Goal: Task Accomplishment & Management: Use online tool/utility

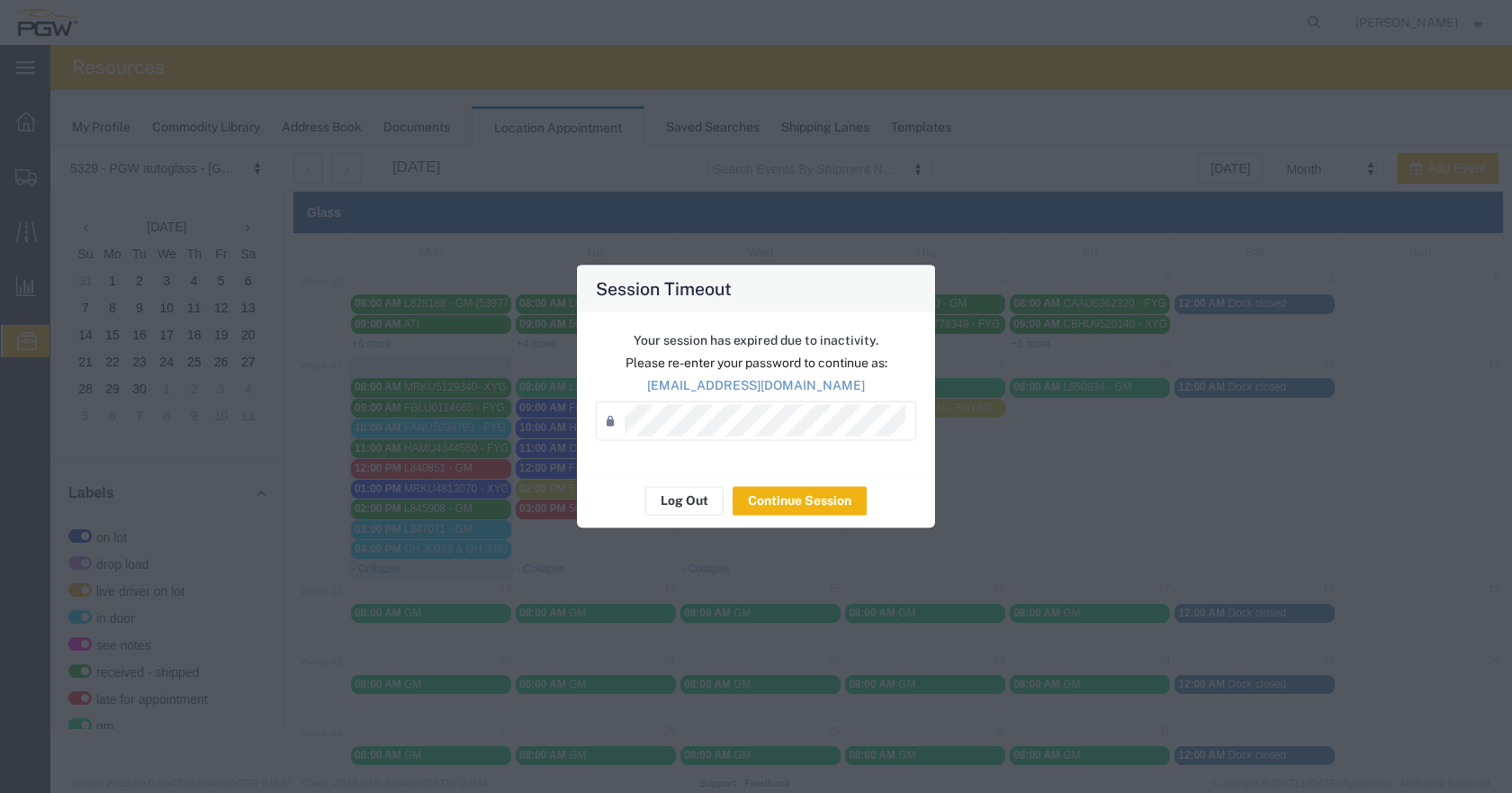
click at [666, 497] on button "Log Out" at bounding box center [684, 500] width 78 height 29
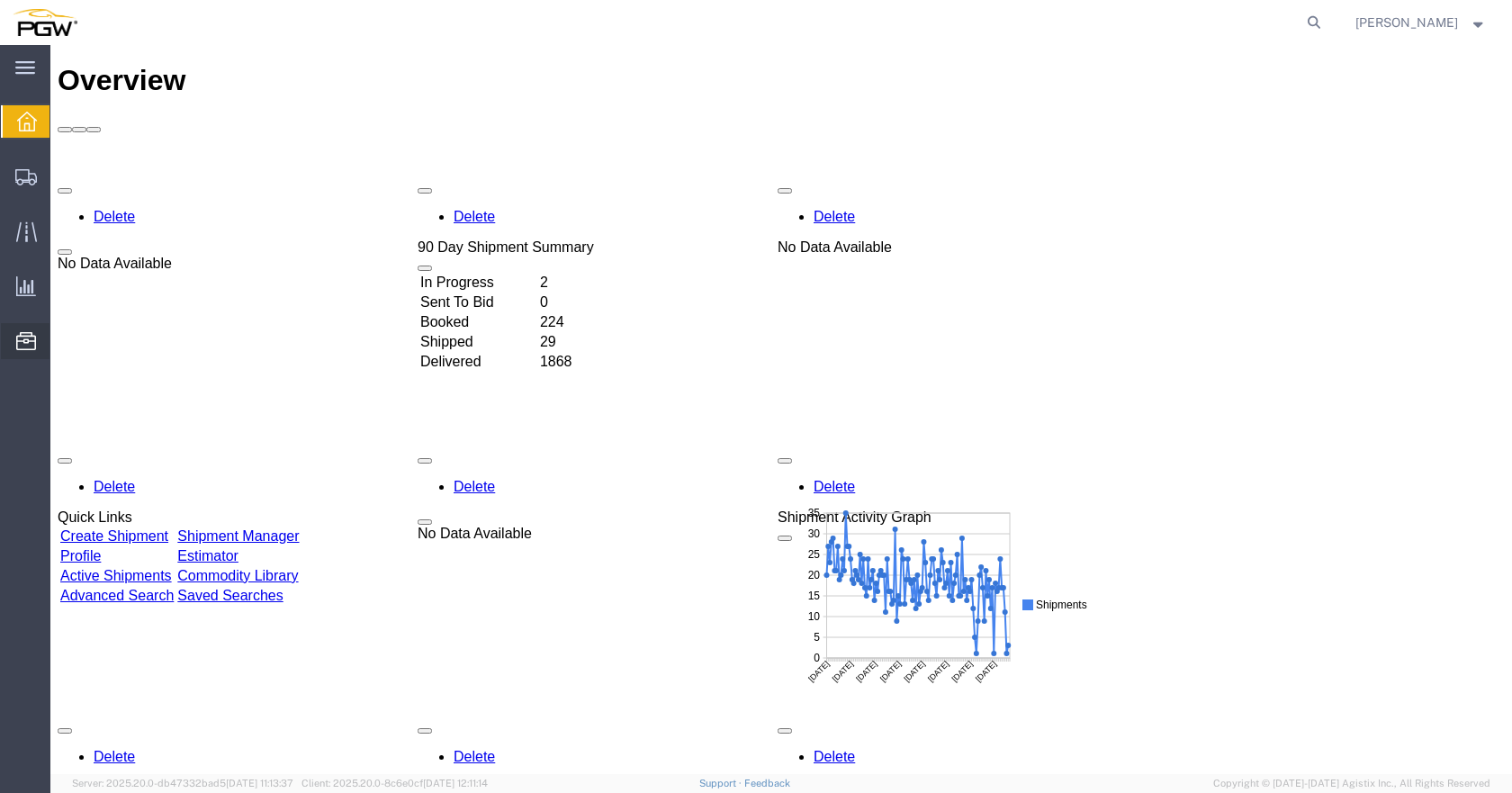
click at [31, 344] on icon at bounding box center [26, 341] width 19 height 18
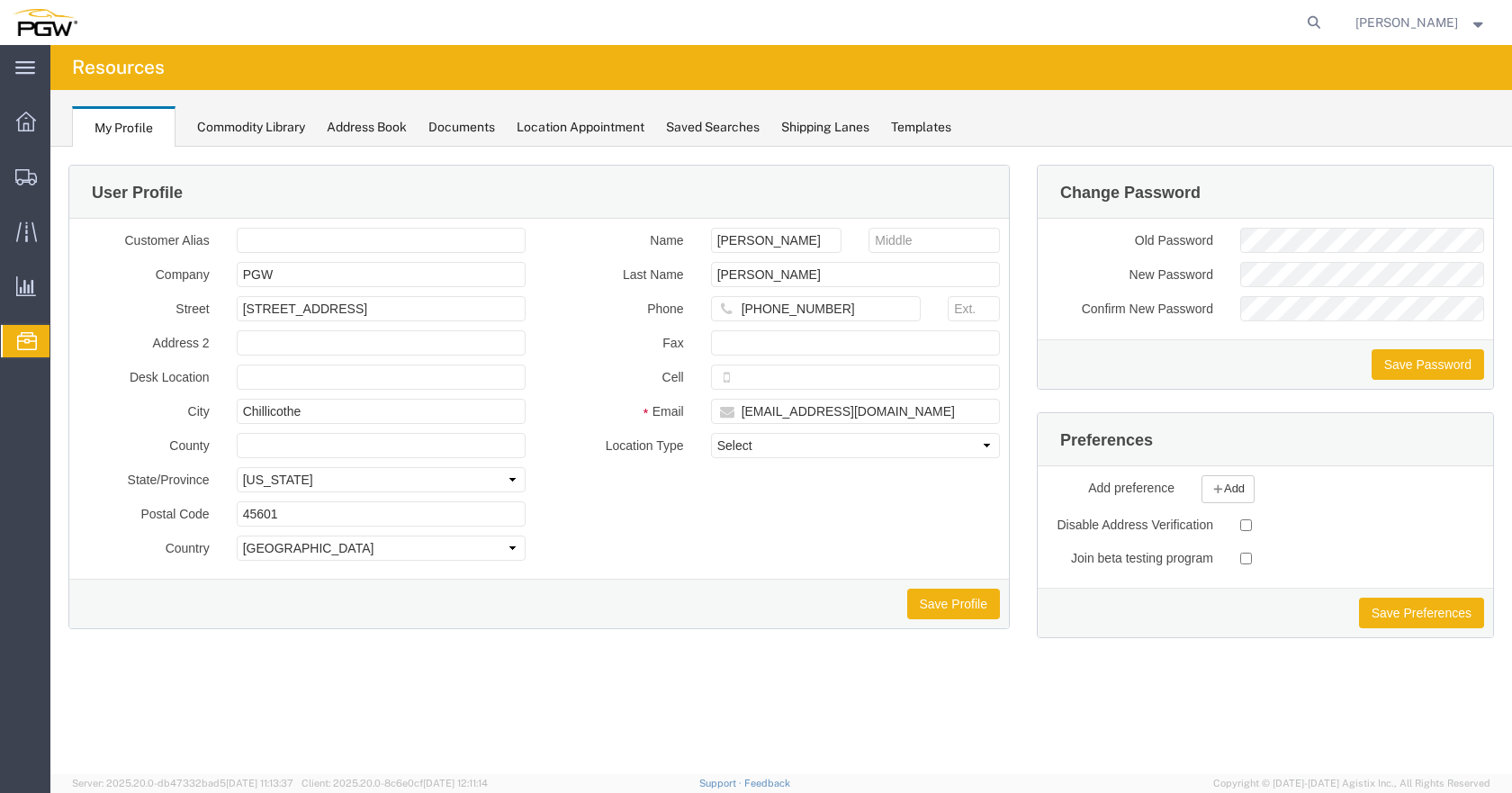
click at [0, 0] on span "Location Appointment" at bounding box center [0, 0] width 0 height 0
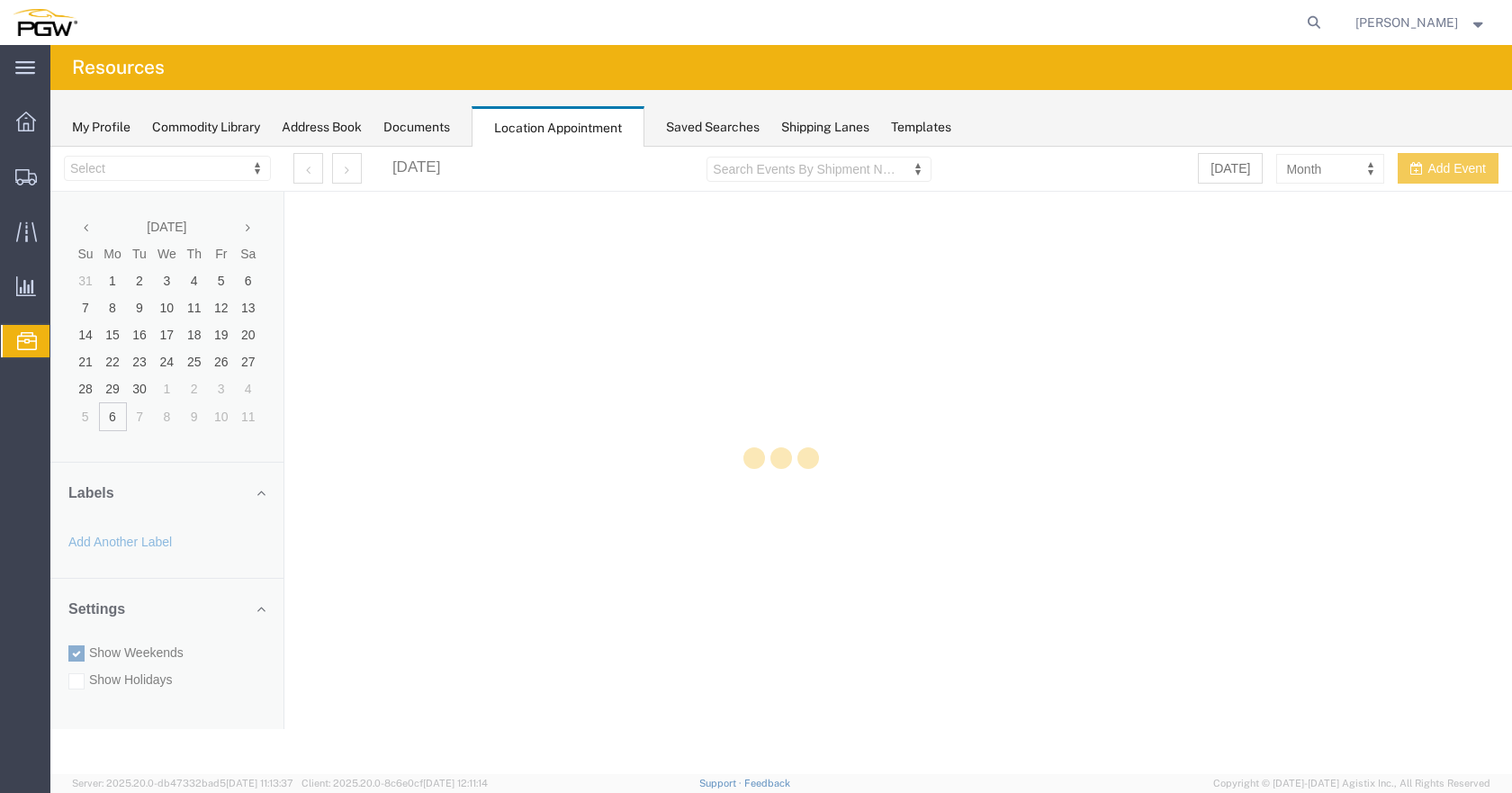
select select "28253"
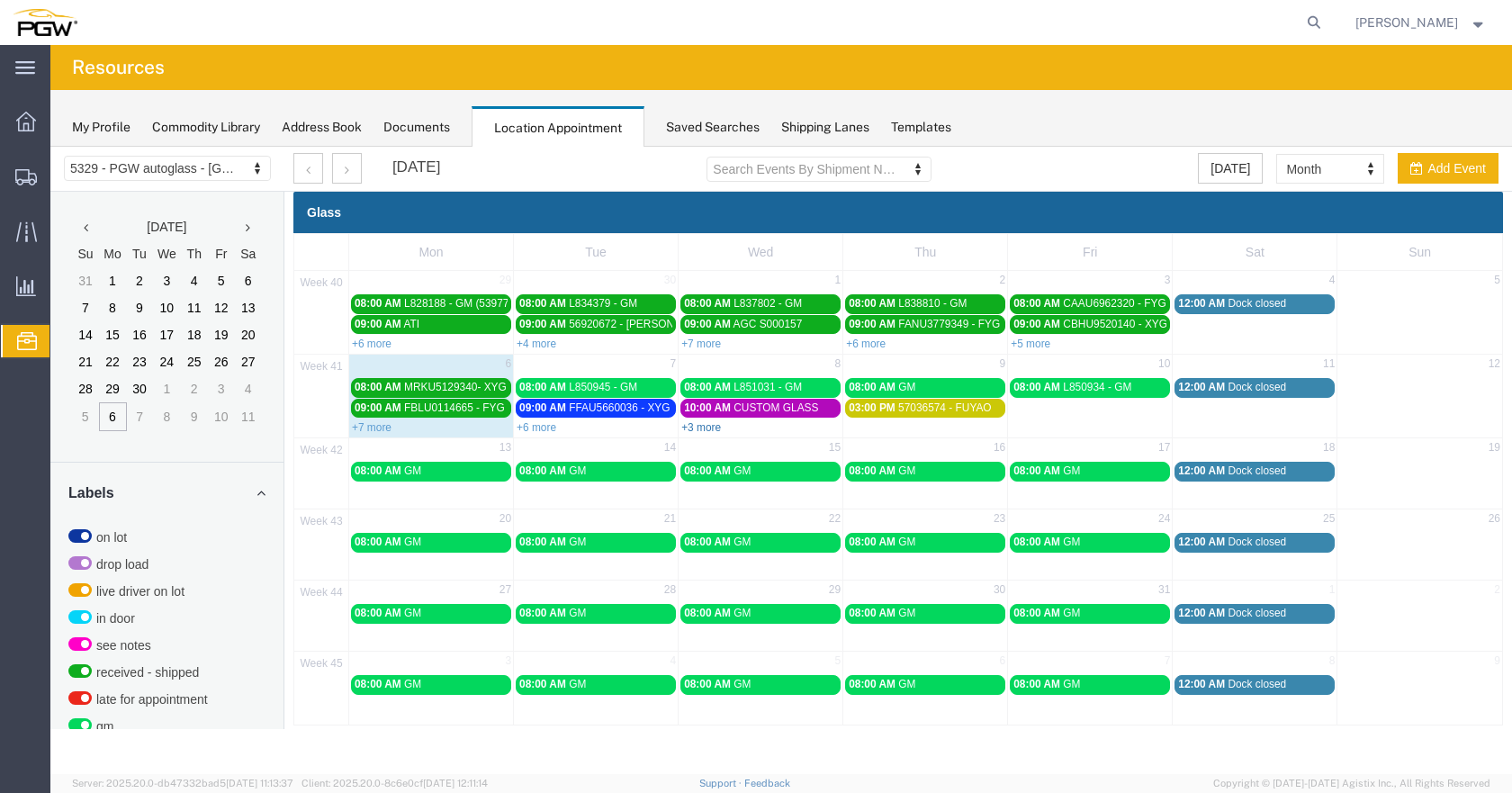
click at [702, 429] on link "+3 more" at bounding box center [700, 427] width 40 height 13
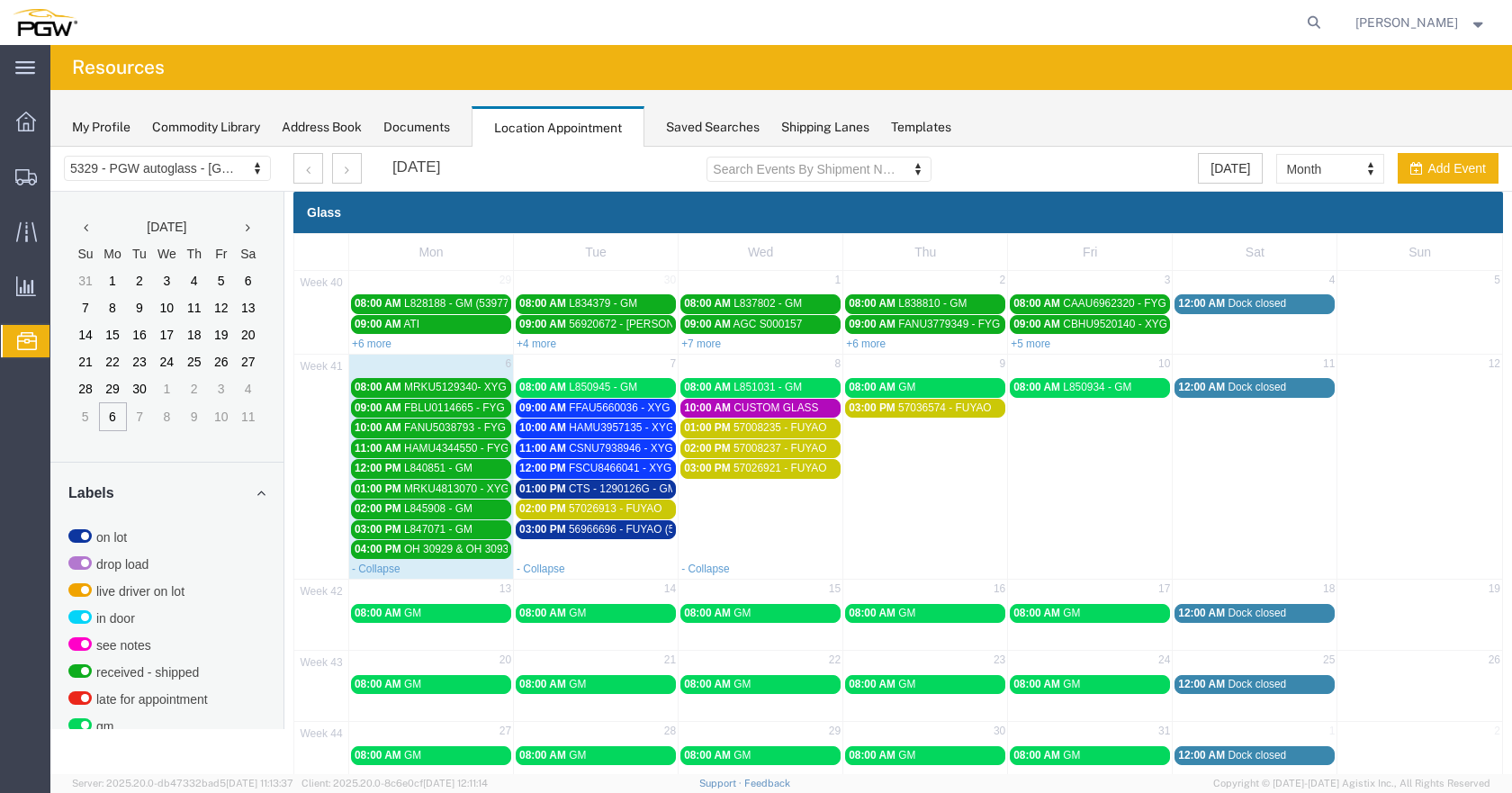
click at [652, 405] on span "FFAU5660036 - XYG" at bounding box center [619, 408] width 100 height 13
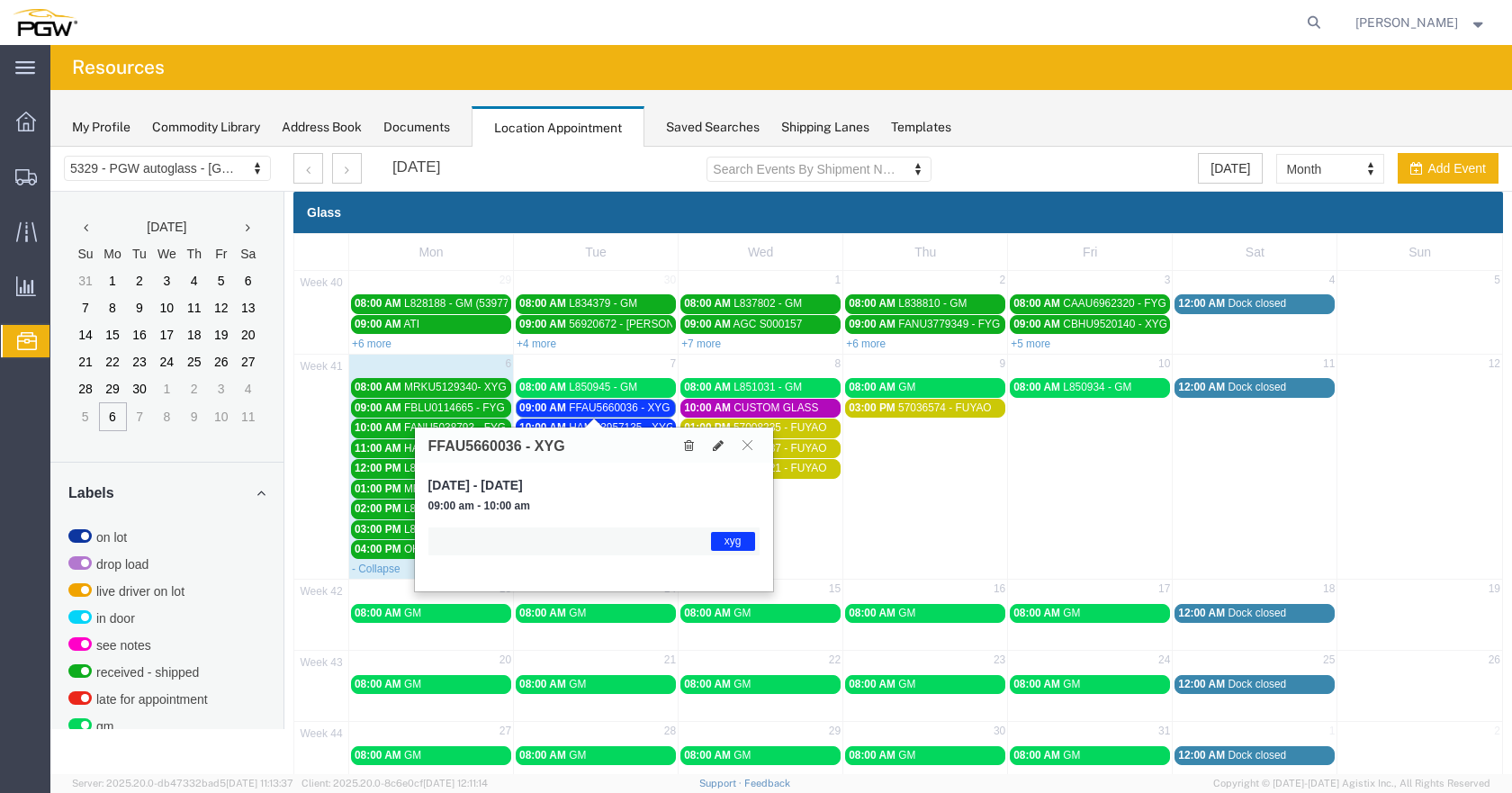
click at [653, 407] on span "FFAU5660036 - XYG" at bounding box center [619, 408] width 100 height 13
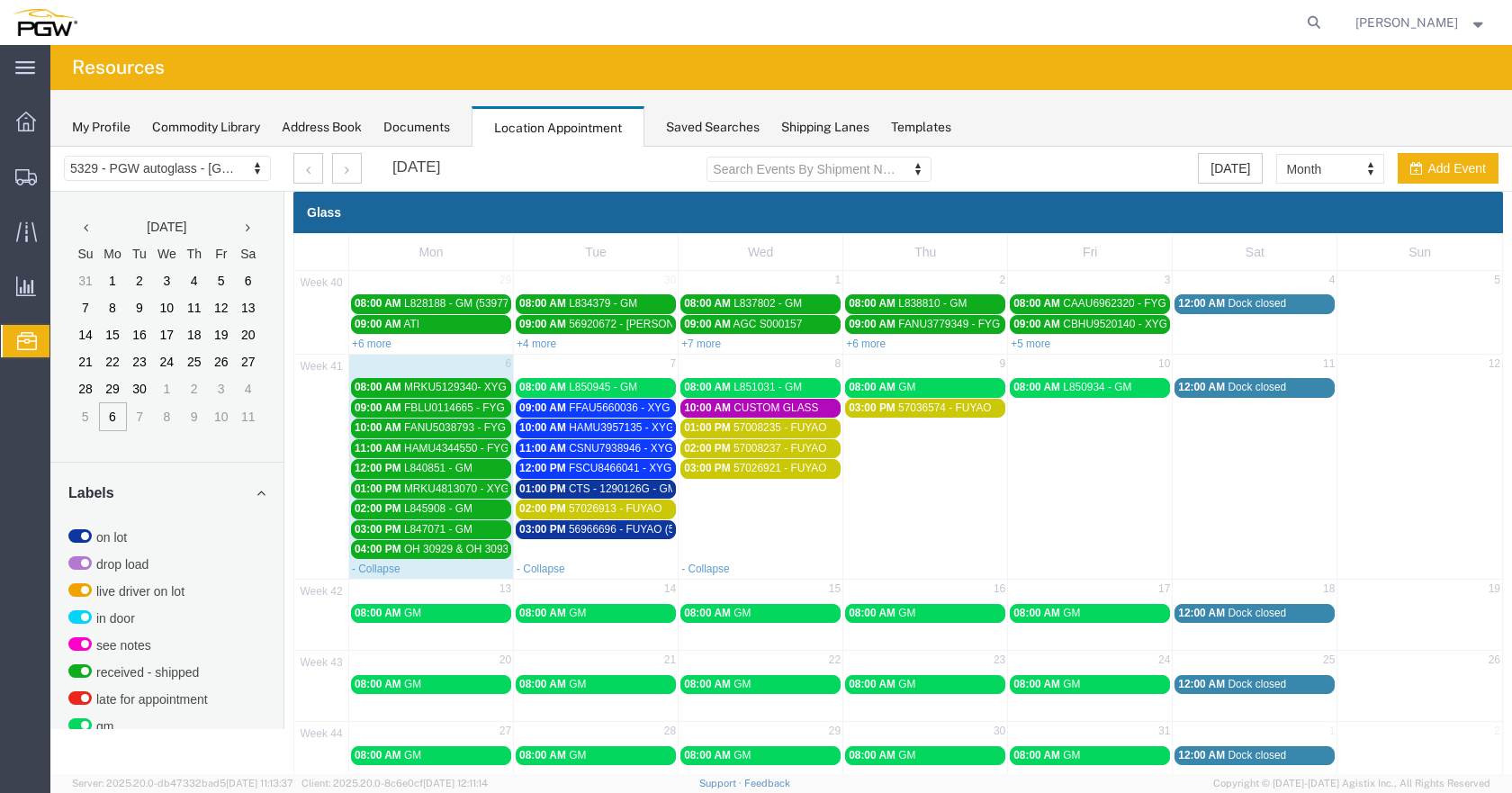
click at [660, 483] on span "CTS - 1290126G - GM" at bounding box center [623, 488] width 108 height 13
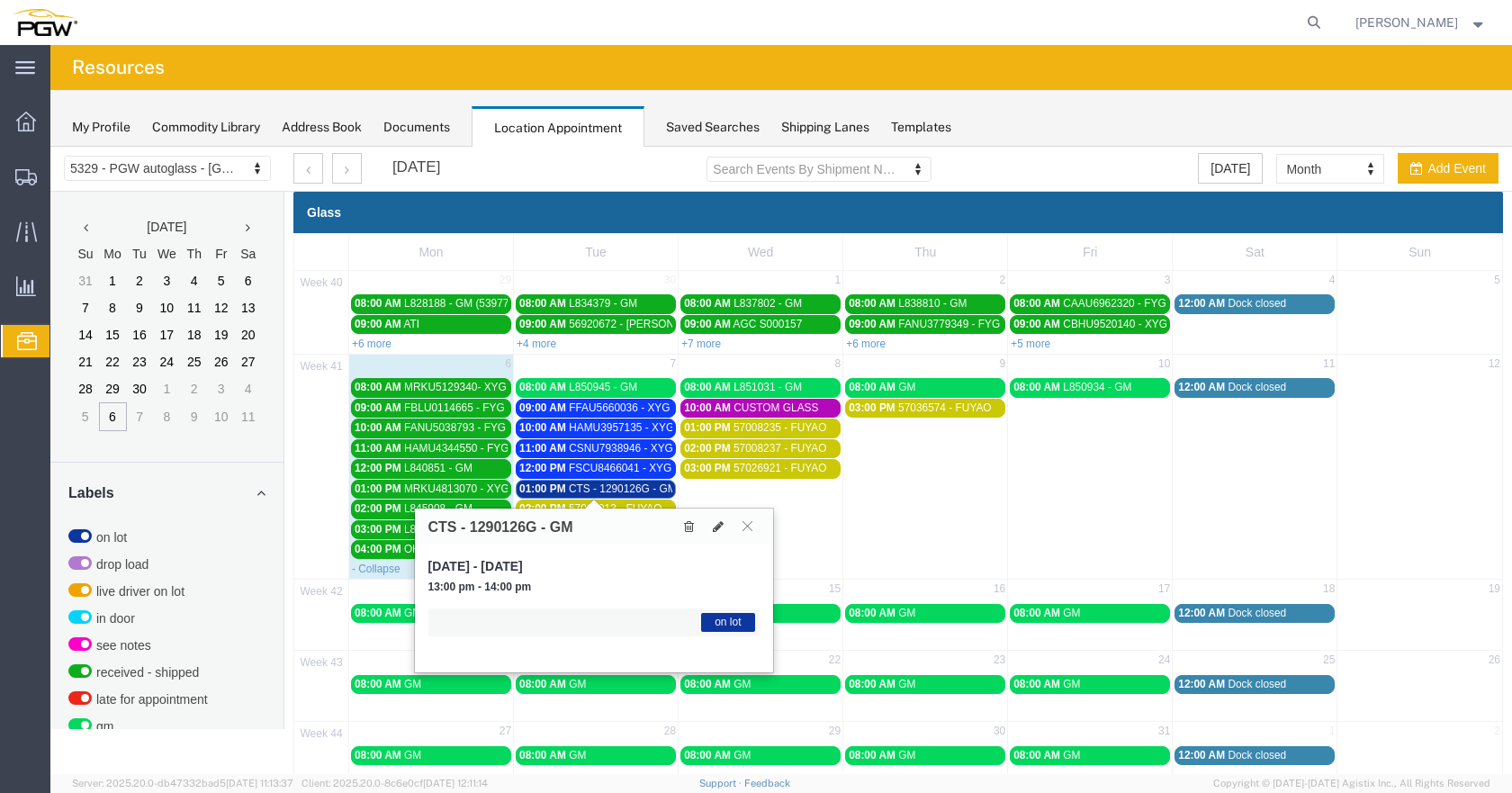
click at [660, 483] on span "CTS - 1290126G - GM" at bounding box center [623, 488] width 108 height 13
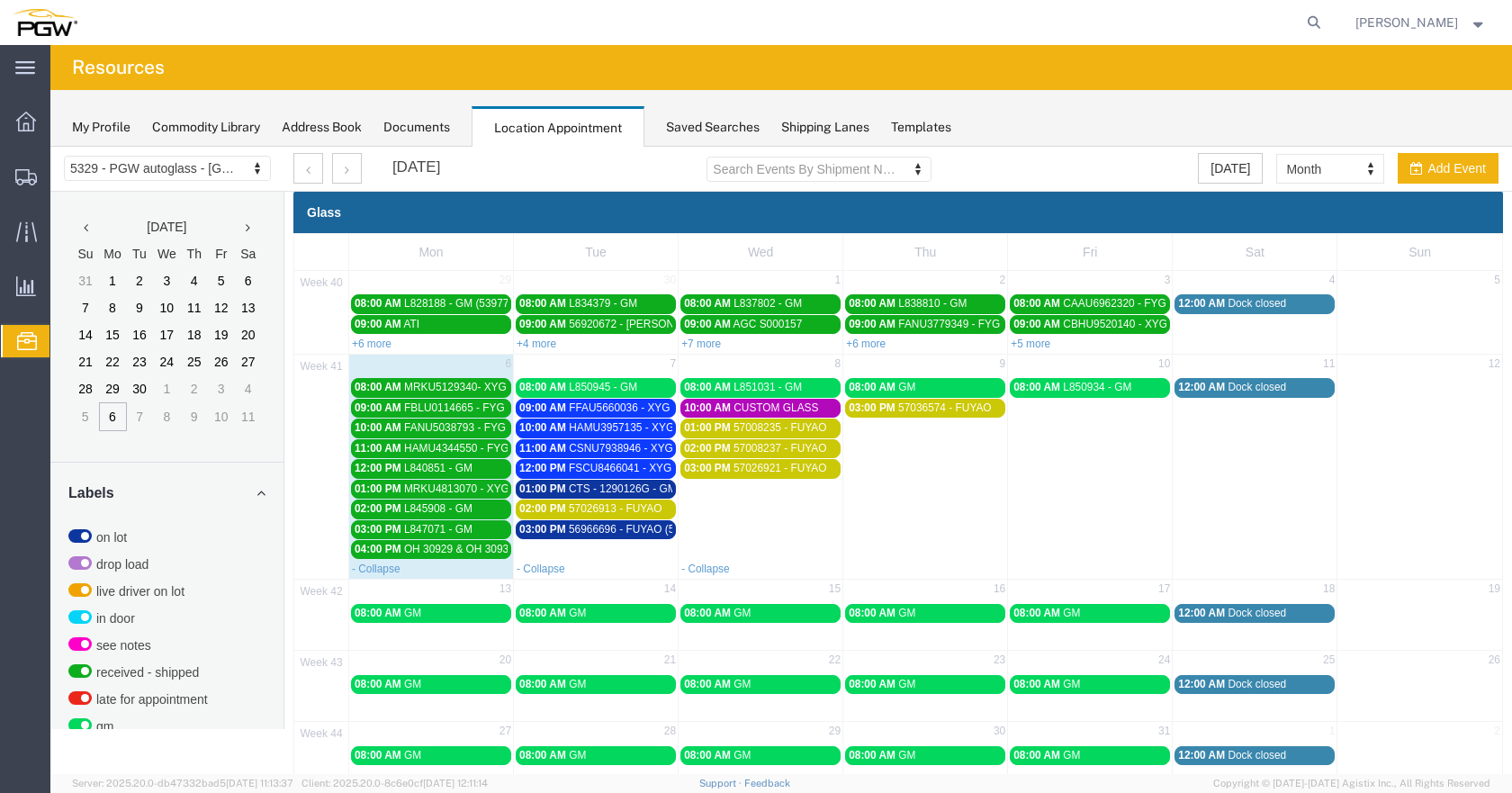
click at [641, 527] on span "56966696 - FUYAO (5401)" at bounding box center [632, 528] width 127 height 13
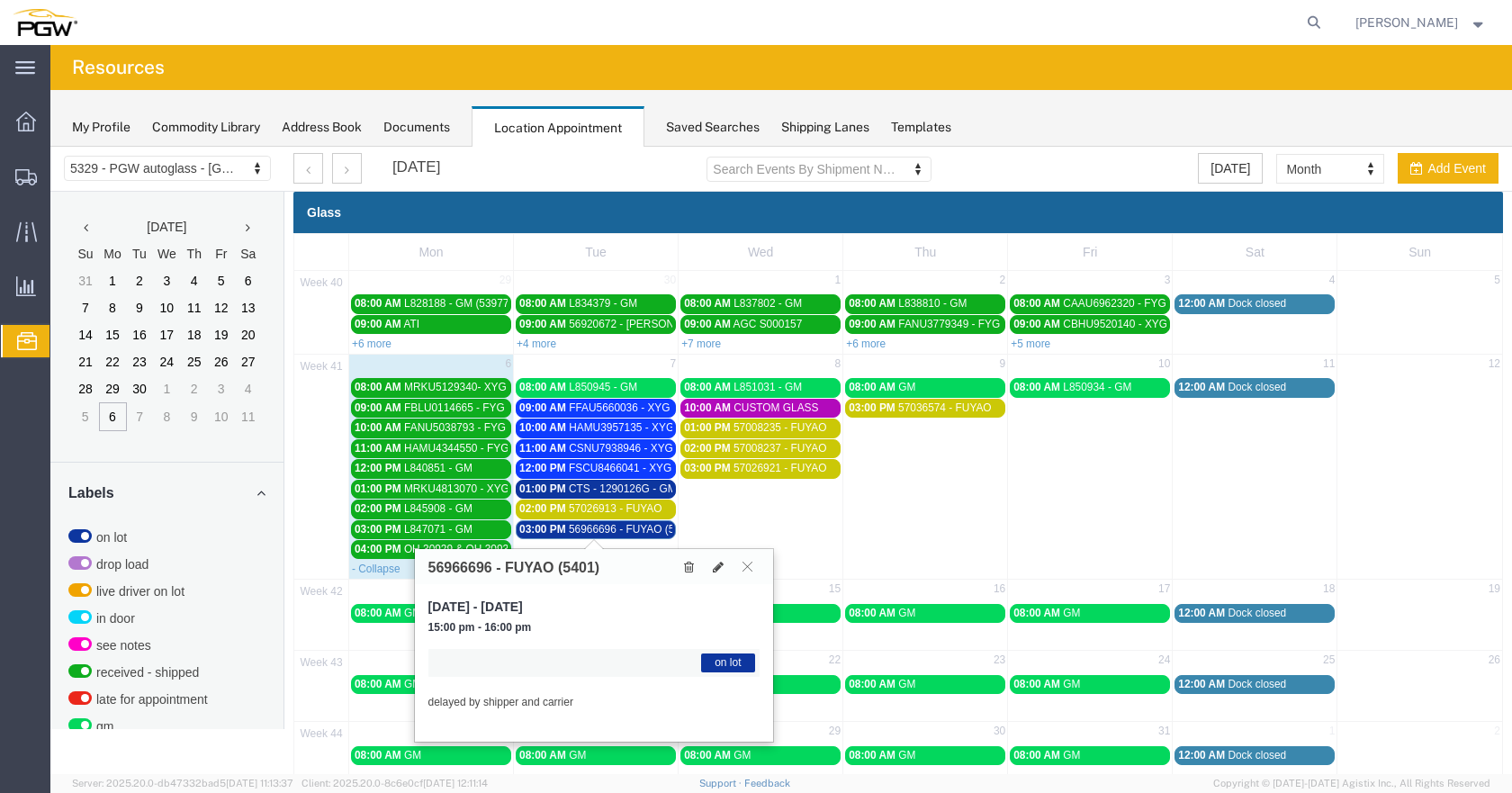
click at [640, 527] on span "56966696 - FUYAO (5401)" at bounding box center [632, 528] width 127 height 13
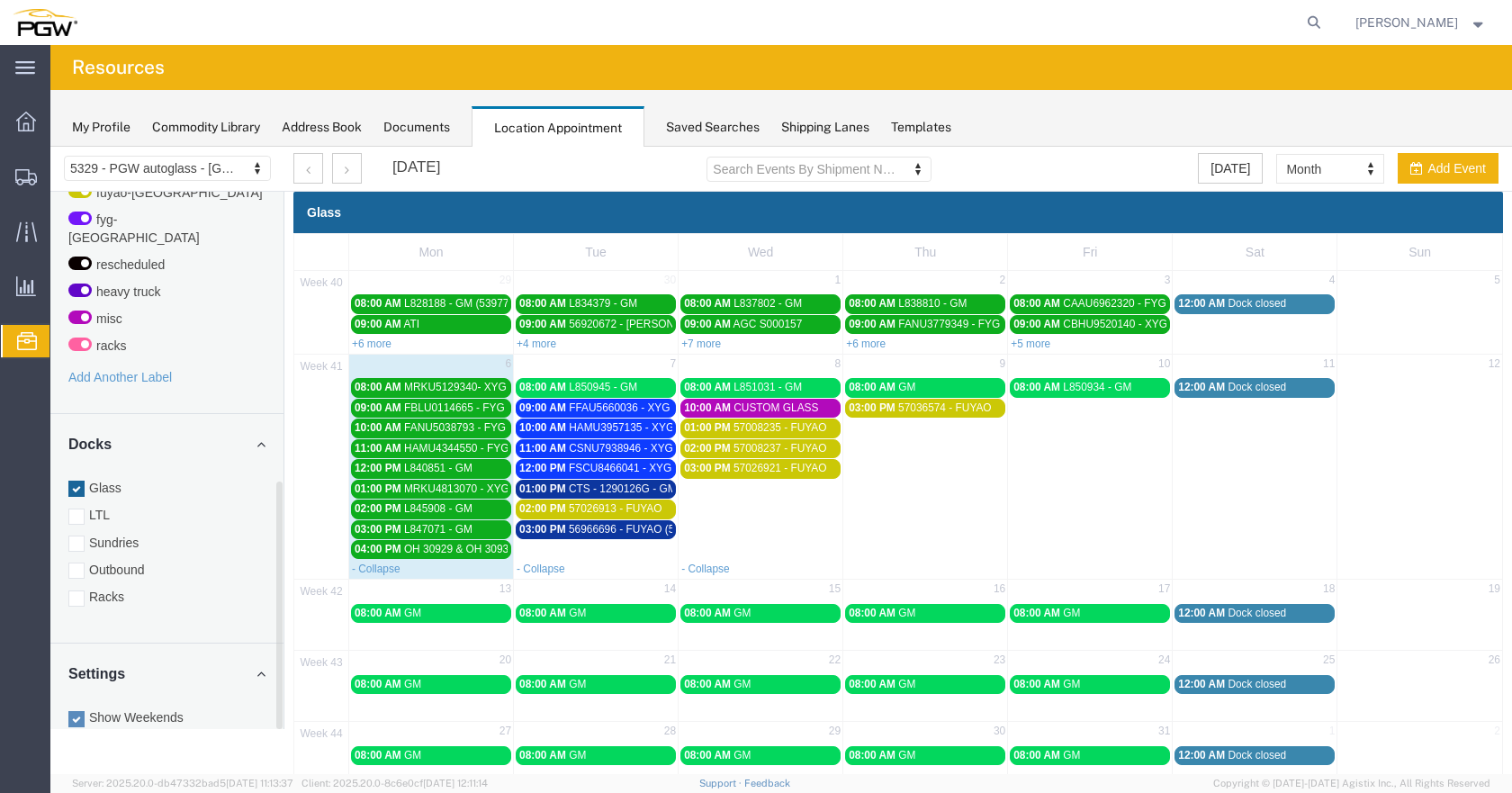
scroll to position [631, 0]
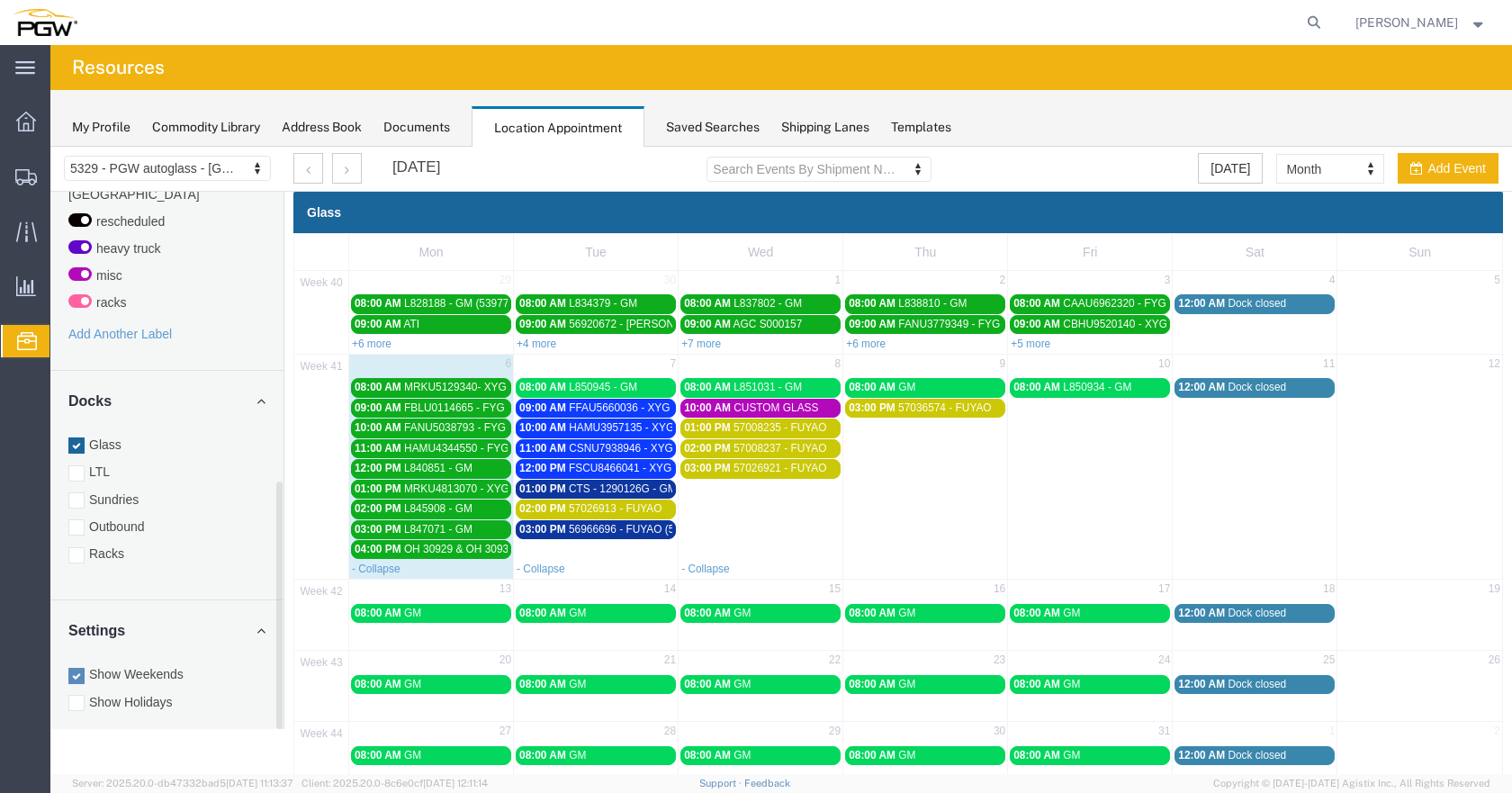
drag, startPoint x: 279, startPoint y: 394, endPoint x: 312, endPoint y: 717, distance: 324.7
click at [312, 717] on div "5329 - PGW autoglass - Chillicothe 5329 - PGW autoglass - Chillicothe September…" at bounding box center [781, 506] width 1462 height 720
click at [78, 547] on div at bounding box center [76, 554] width 16 height 16
click at [50, 147] on input "Racks" at bounding box center [50, 147] width 0 height 0
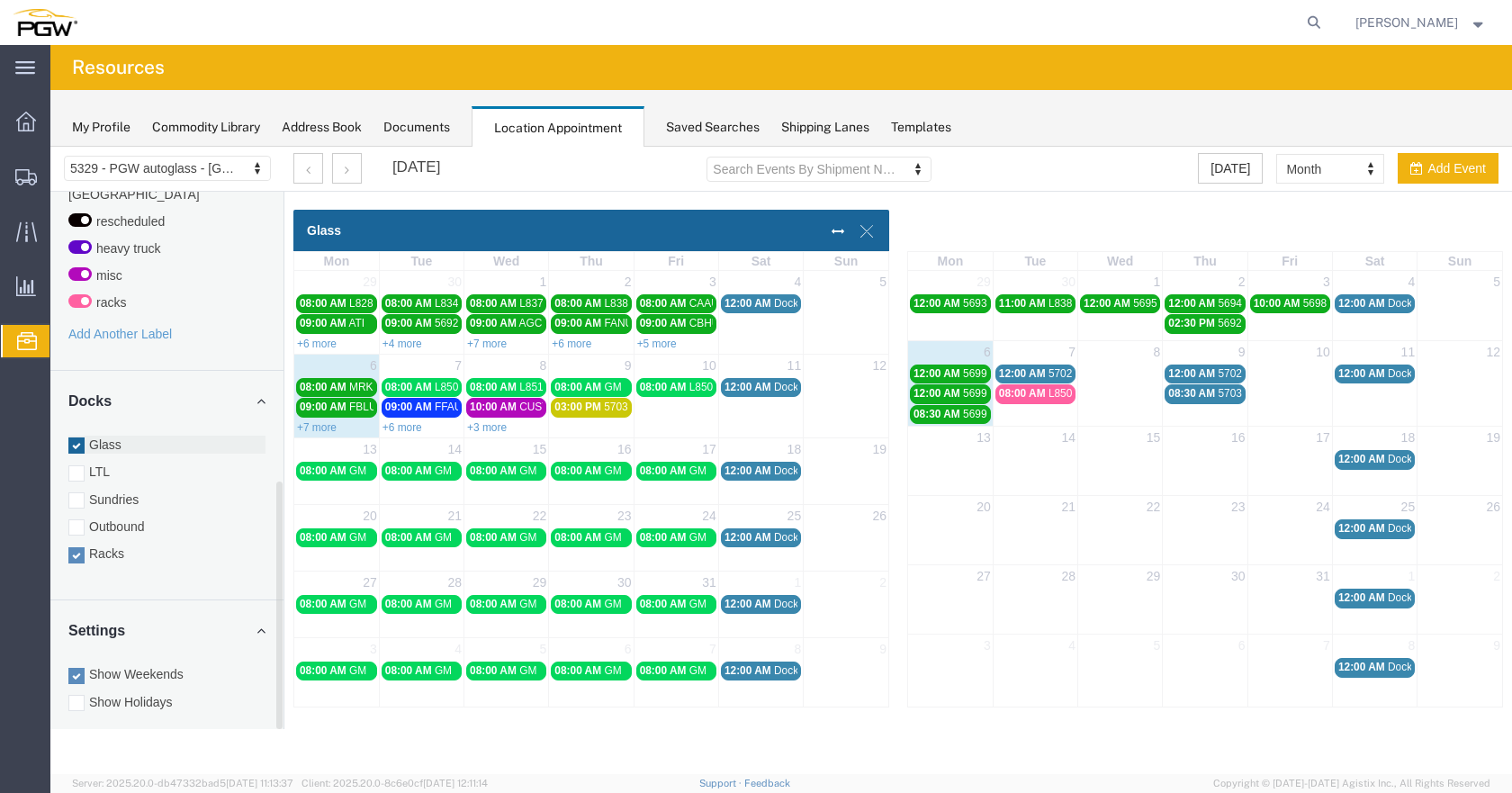
click at [73, 438] on div at bounding box center [76, 445] width 16 height 16
click at [50, 147] on input "Glass" at bounding box center [50, 147] width 0 height 0
